Goal: Information Seeking & Learning: Find specific page/section

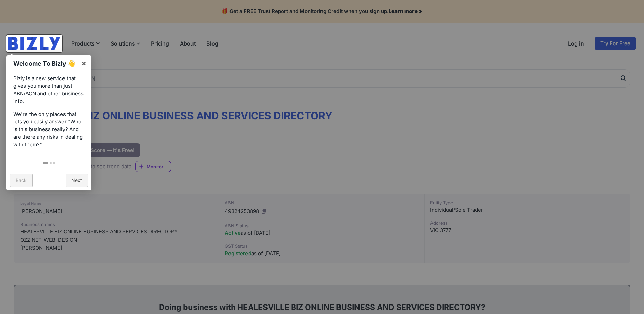
scroll to position [68, 0]
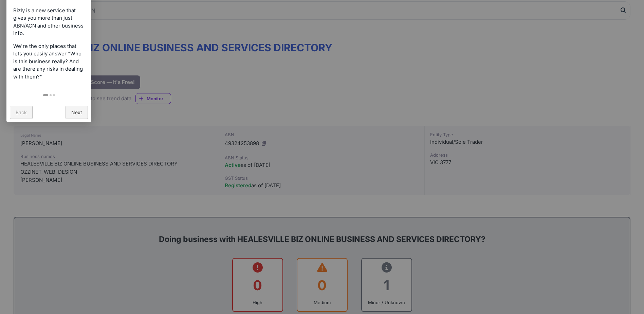
click at [79, 113] on link "Next" at bounding box center [77, 112] width 22 height 13
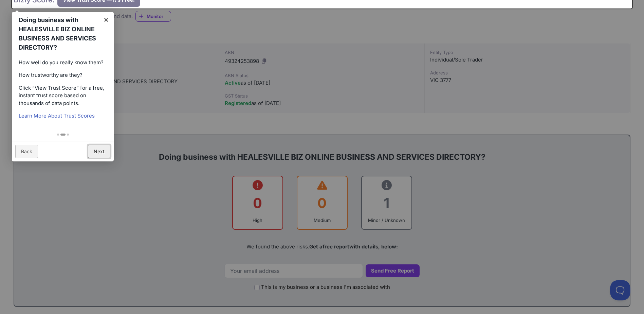
scroll to position [170, 0]
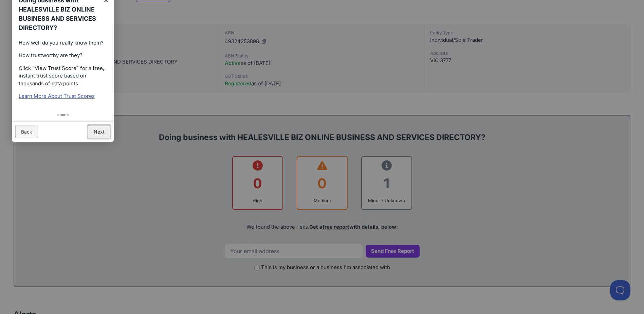
click at [108, 128] on link "Next" at bounding box center [99, 131] width 22 height 13
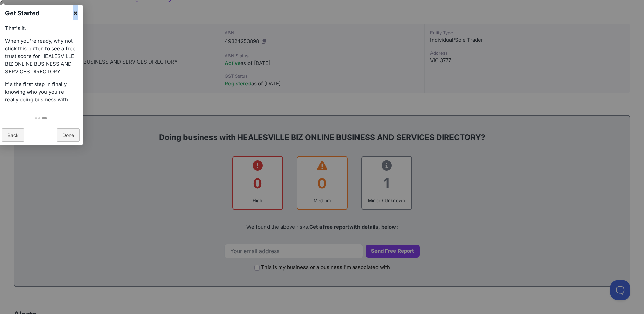
click at [75, 13] on link "×" at bounding box center [75, 12] width 15 height 15
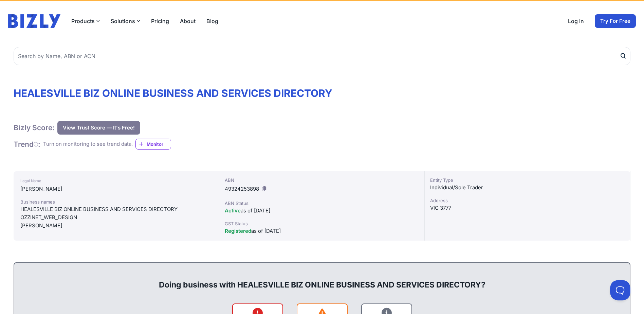
scroll to position [0, 0]
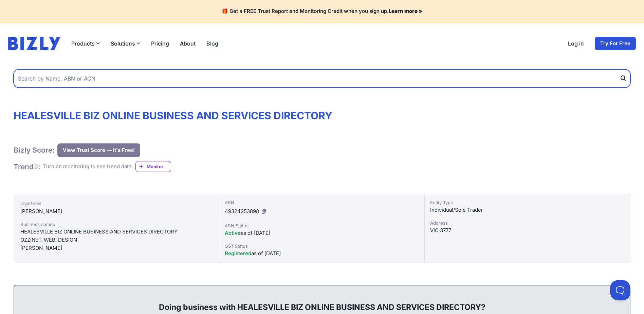
click at [88, 79] on input "text" at bounding box center [322, 78] width 617 height 18
type input "j"
type input "pest control"
click at [619, 69] on button "submit" at bounding box center [624, 78] width 11 height 18
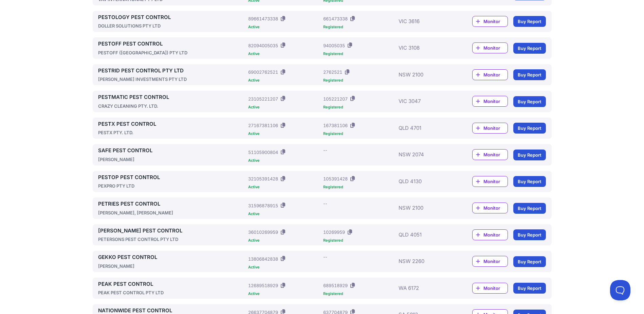
scroll to position [238, 0]
